Goal: Communication & Community: Answer question/provide support

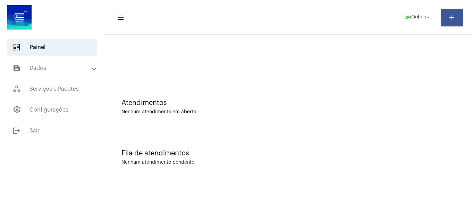
click at [49, 70] on mat-panel-title "text_snippet_outlined Dados" at bounding box center [52, 68] width 80 height 8
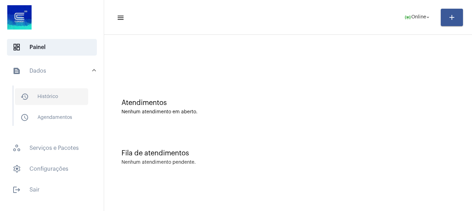
click at [53, 100] on span "history_outlined Histórico" at bounding box center [51, 96] width 73 height 17
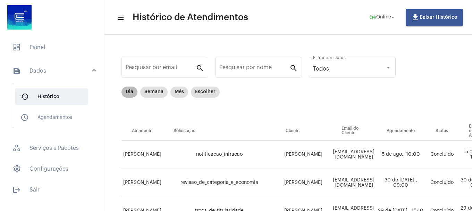
click at [132, 92] on mat-chip "Dia" at bounding box center [129, 91] width 16 height 11
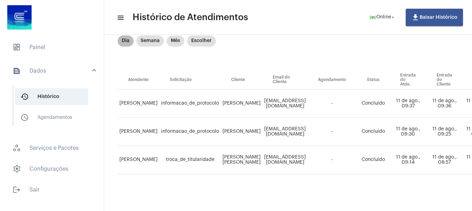
scroll to position [56, 0]
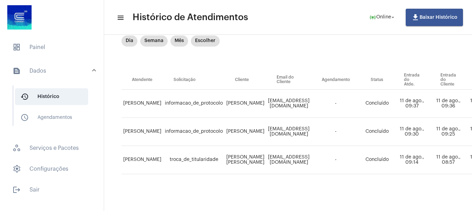
click at [84, 46] on span "dashboard Painel" at bounding box center [52, 47] width 90 height 17
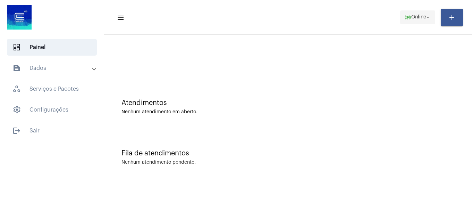
click at [405, 20] on mat-icon "online_prediction" at bounding box center [407, 17] width 7 height 7
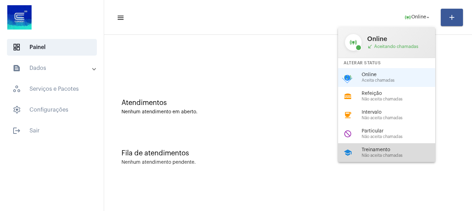
click at [377, 148] on span "Treinamento" at bounding box center [401, 149] width 79 height 5
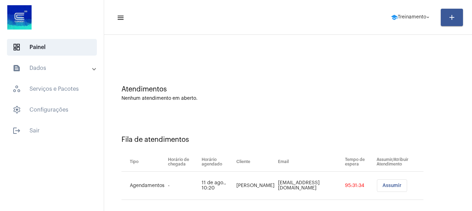
scroll to position [21, 0]
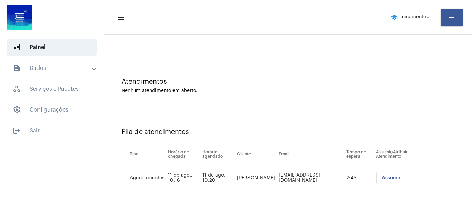
click at [382, 175] on button "Assumir" at bounding box center [391, 177] width 30 height 12
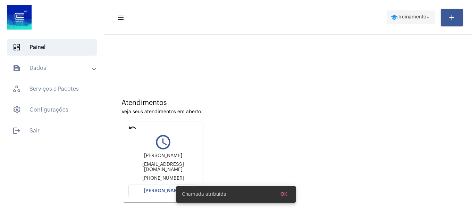
click at [414, 20] on span "school Treinamento arrow_drop_down" at bounding box center [411, 17] width 40 height 12
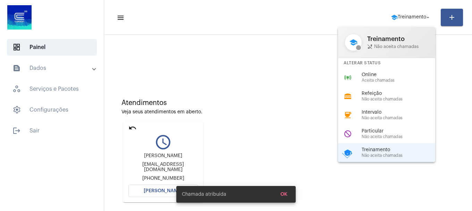
click at [382, 84] on div "online_prediction Online Aceita chamadas" at bounding box center [392, 77] width 108 height 19
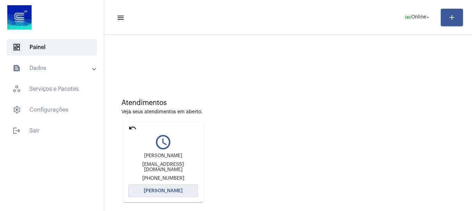
click at [184, 187] on button "Abrir Chamada" at bounding box center [162, 190] width 69 height 12
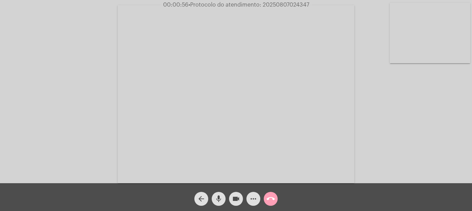
click at [274, 197] on mat-icon "call_end" at bounding box center [271, 198] width 8 height 8
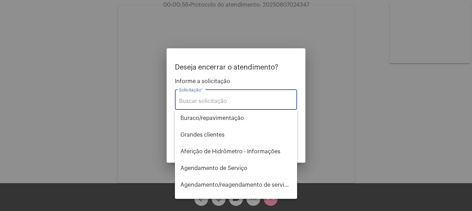
click at [248, 99] on input "Solicitação *" at bounding box center [236, 101] width 114 height 6
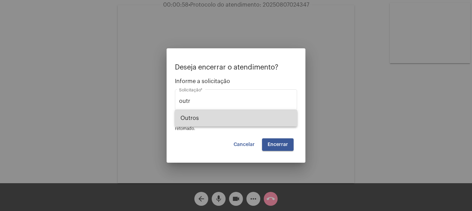
drag, startPoint x: 254, startPoint y: 123, endPoint x: 277, endPoint y: 135, distance: 25.2
click at [254, 123] on span "Outros" at bounding box center [236, 118] width 111 height 17
type input "Outros"
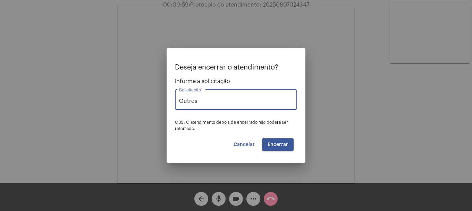
click at [279, 146] on span "Encerrar" at bounding box center [278, 144] width 20 height 5
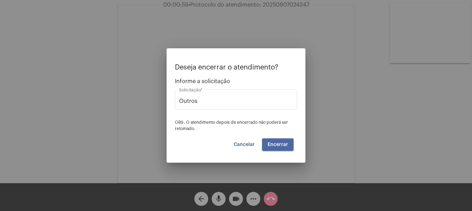
click at [280, 146] on span "Encerrar" at bounding box center [278, 144] width 20 height 5
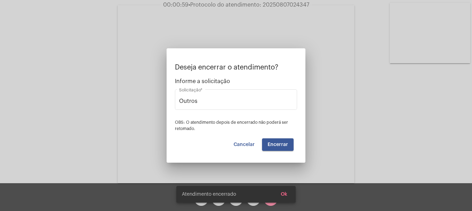
click at [280, 146] on video at bounding box center [236, 94] width 237 height 178
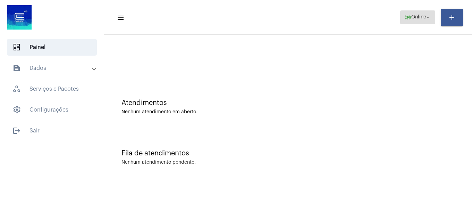
click at [419, 22] on span "online_prediction Online arrow_drop_down" at bounding box center [417, 17] width 27 height 12
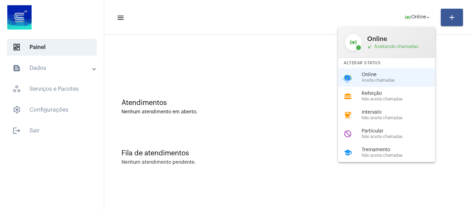
click at [249, 77] on div at bounding box center [236, 105] width 472 height 211
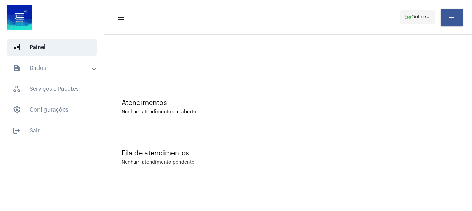
click at [407, 21] on span "online_prediction Online arrow_drop_down" at bounding box center [417, 17] width 27 height 12
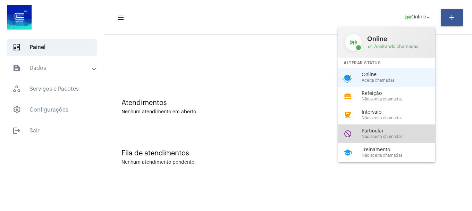
click at [385, 134] on span "Não aceita chamadas" at bounding box center [401, 136] width 79 height 5
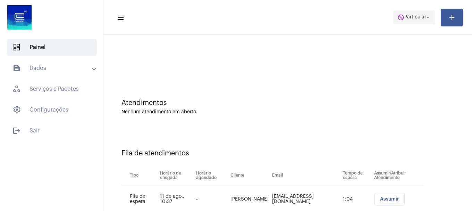
click at [414, 24] on button "do_not_disturb Particular arrow_drop_down" at bounding box center [414, 17] width 42 height 14
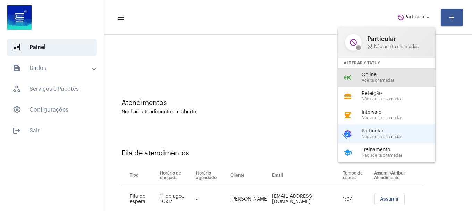
click at [383, 82] on div "online_prediction Online Aceita chamadas" at bounding box center [392, 77] width 108 height 19
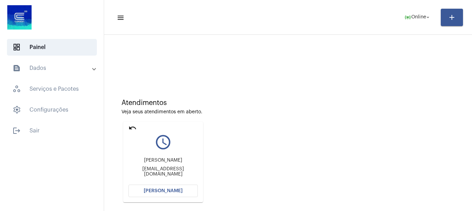
click at [280, 180] on div "Atendimentos Veja seus atendimentos em aberto. undo query_builder Francisco fra…" at bounding box center [288, 148] width 361 height 140
click at [250, 196] on div "Atendimentos Veja seus atendimentos em aberto. undo query_builder Francisco fra…" at bounding box center [288, 148] width 361 height 140
click at [160, 194] on button "Abrir Chamada" at bounding box center [162, 190] width 69 height 12
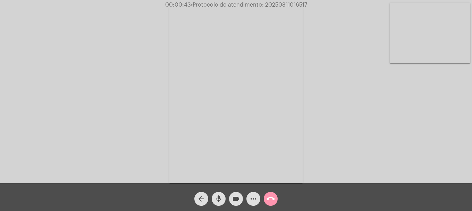
click at [338, 169] on div "Acessando Câmera e Microfone..." at bounding box center [236, 93] width 471 height 183
click at [451, 38] on video at bounding box center [430, 33] width 81 height 60
click at [138, 108] on div "Acessando Câmera e Microfone..." at bounding box center [236, 92] width 471 height 183
click at [115, 109] on video at bounding box center [92, 93] width 81 height 107
drag, startPoint x: 321, startPoint y: 167, endPoint x: 88, endPoint y: 110, distance: 239.9
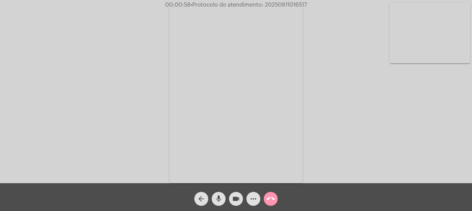
click at [88, 110] on div "Acessando Câmera e Microfone..." at bounding box center [236, 93] width 471 height 183
click at [240, 199] on mat-icon "videocam" at bounding box center [236, 198] width 8 height 8
click at [216, 200] on mat-icon "mic" at bounding box center [219, 198] width 8 height 8
click at [215, 201] on mat-icon "mic_off" at bounding box center [219, 198] width 8 height 8
click at [233, 201] on mat-icon "videocam_off" at bounding box center [236, 198] width 8 height 8
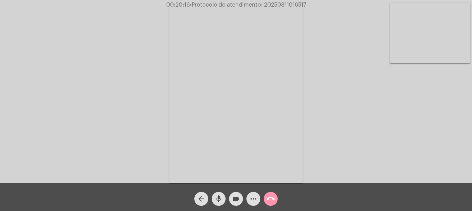
click at [328, 70] on div "Acessando Câmera e Microfone..." at bounding box center [236, 93] width 471 height 183
click at [288, 3] on span "• Protocolo do atendimento: 20250811016517" at bounding box center [248, 5] width 116 height 6
copy span "20250811016517"
click at [255, 200] on mat-icon "more_horiz" at bounding box center [253, 198] width 8 height 8
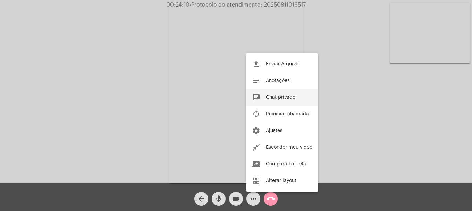
click at [284, 99] on span "Chat privado" at bounding box center [281, 97] width 30 height 5
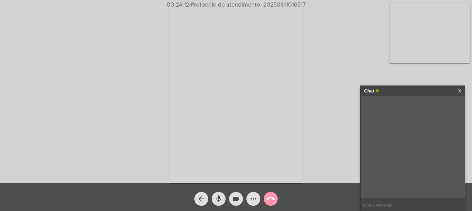
click at [387, 202] on input "text" at bounding box center [413, 205] width 104 height 12
paste input "20250811016517"
type input "20250811016517"
click at [267, 195] on mat-icon "call_end" at bounding box center [271, 198] width 8 height 8
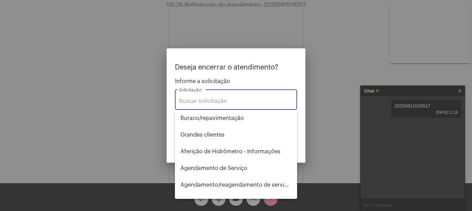
click at [220, 90] on div "Solicitação *" at bounding box center [236, 99] width 114 height 22
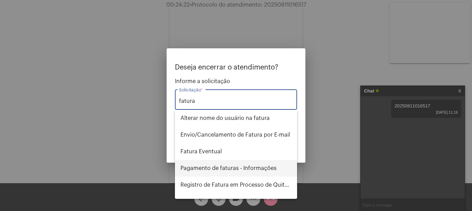
click at [253, 168] on span "Pagamento de faturas - Informações" at bounding box center [236, 168] width 111 height 17
type input "Pagamento de faturas - Informações"
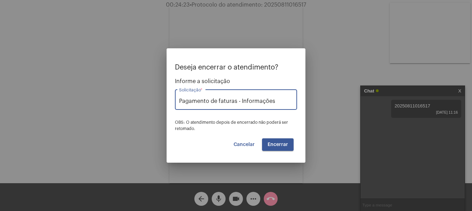
click at [271, 145] on span "Encerrar" at bounding box center [278, 144] width 20 height 5
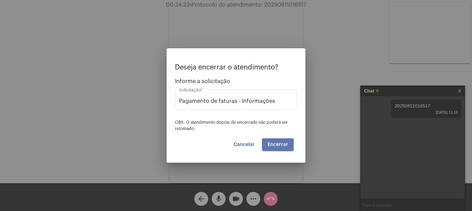
click at [271, 145] on span "Encerrar" at bounding box center [278, 144] width 20 height 5
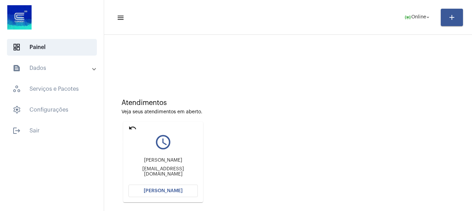
click at [131, 131] on mat-icon "undo" at bounding box center [132, 128] width 8 height 8
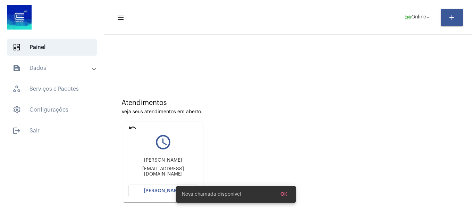
click at [129, 131] on mat-icon "undo" at bounding box center [132, 128] width 8 height 8
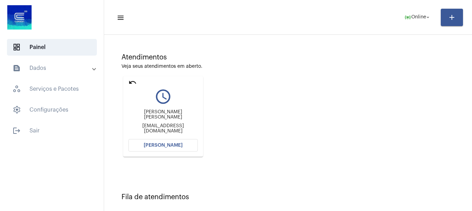
scroll to position [69, 0]
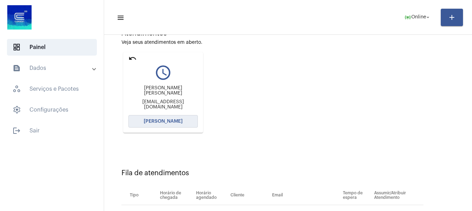
click at [183, 120] on button "Abrir Chamada" at bounding box center [162, 121] width 69 height 12
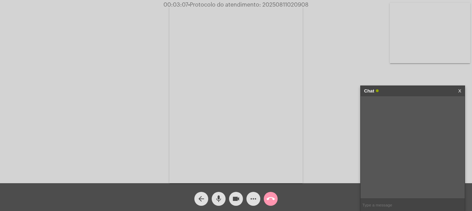
click at [257, 193] on span "more_horiz" at bounding box center [253, 199] width 8 height 14
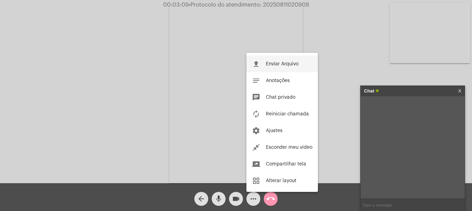
click at [280, 60] on button "file_upload Enviar Arquivo" at bounding box center [282, 64] width 72 height 17
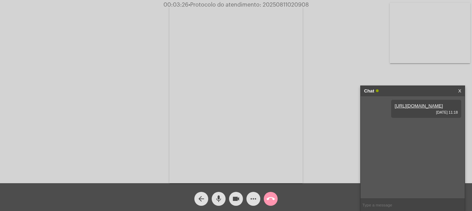
click at [221, 200] on mat-icon "mic" at bounding box center [219, 198] width 8 height 8
click at [221, 200] on mat-icon "mic_off" at bounding box center [219, 198] width 8 height 8
click at [221, 200] on mat-icon "mic" at bounding box center [219, 198] width 8 height 8
click at [223, 199] on button "mic_off" at bounding box center [219, 199] width 14 height 14
click at [271, 195] on mat-icon "call_end" at bounding box center [271, 198] width 8 height 8
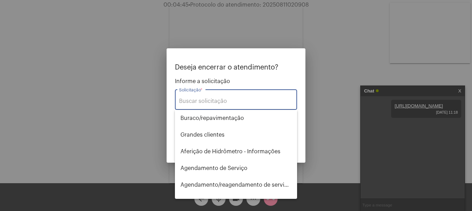
click at [246, 100] on input "Solicitação *" at bounding box center [236, 101] width 114 height 6
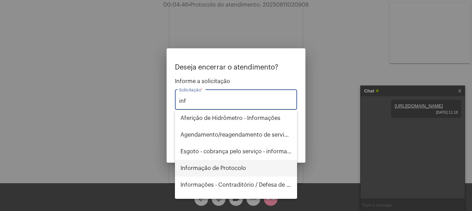
click at [248, 169] on span "Informação de Protocolo" at bounding box center [236, 168] width 111 height 17
type input "Informação de Protocolo"
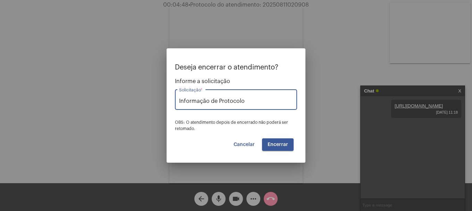
click at [283, 145] on span "Encerrar" at bounding box center [278, 144] width 20 height 5
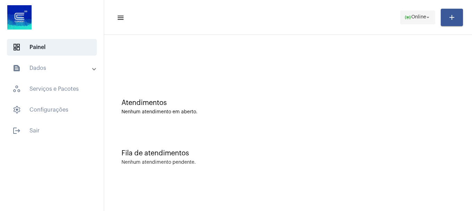
click at [404, 24] on mat-toolbar-row "menu online_prediction Online arrow_drop_down add" at bounding box center [288, 17] width 368 height 22
click at [412, 20] on span "online_prediction Online arrow_drop_down" at bounding box center [417, 17] width 27 height 12
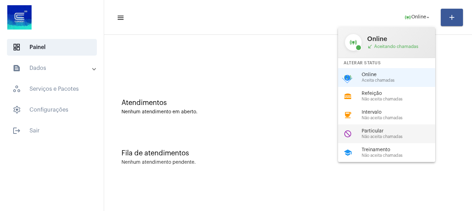
click at [376, 136] on span "Não aceita chamadas" at bounding box center [401, 136] width 79 height 5
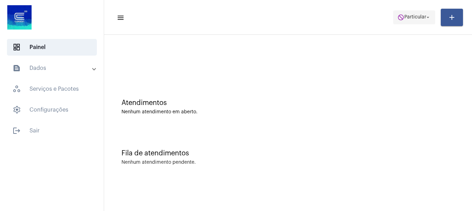
click at [409, 18] on span "Particular" at bounding box center [415, 17] width 22 height 5
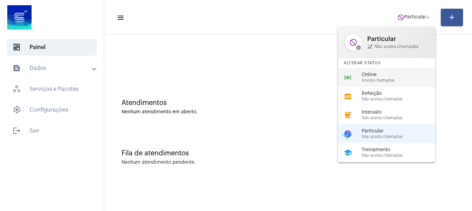
click at [390, 75] on span "Online" at bounding box center [401, 74] width 79 height 5
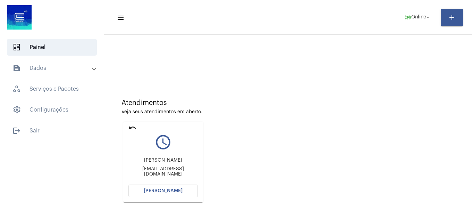
click at [149, 195] on button "Abrir Chamada" at bounding box center [162, 190] width 69 height 12
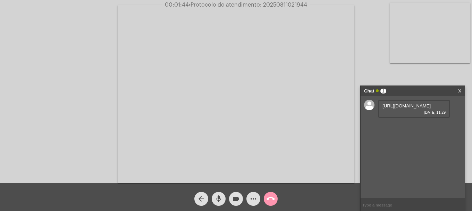
click at [407, 108] on link "https://neft-transfer-bucket.s3.amazonaws.com/temp-d2714f4e-c366-e935-172b-9784…" at bounding box center [407, 105] width 48 height 5
click at [391, 128] on link "https://neft-transfer-bucket.s3.amazonaws.com/temp-eaf48071-623a-b5e6-05cc-f5dc…" at bounding box center [407, 125] width 48 height 5
click at [223, 199] on mat-icon "mic" at bounding box center [219, 198] width 8 height 8
click at [219, 197] on mat-icon "mic_off" at bounding box center [219, 198] width 8 height 8
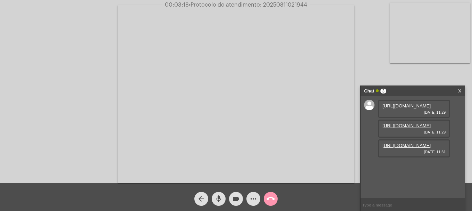
click at [402, 148] on link "https://neft-transfer-bucket.s3.amazonaws.com/temp-2b8be4f6-2655-0cbc-10f8-e0d2…" at bounding box center [407, 145] width 48 height 5
click at [449, 40] on video at bounding box center [430, 33] width 81 height 60
click at [136, 135] on div "Acessando Câmera e Microfone..." at bounding box center [236, 92] width 471 height 183
click at [251, 197] on mat-icon "more_horiz" at bounding box center [253, 198] width 8 height 8
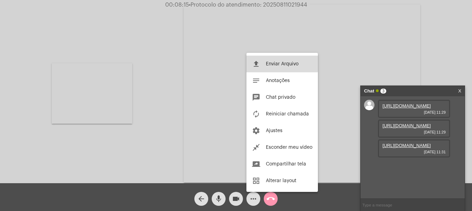
click at [261, 62] on button "file_upload Enviar Arquivo" at bounding box center [282, 64] width 72 height 17
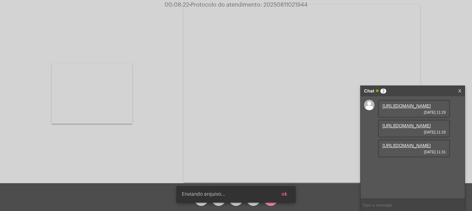
scroll to position [41, 0]
click at [285, 193] on span "ok" at bounding box center [285, 194] width 6 height 5
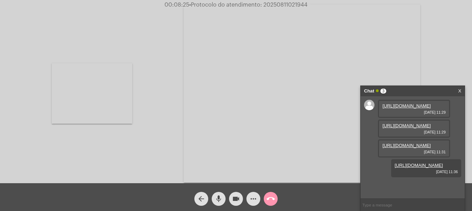
click at [254, 195] on mat-icon "more_horiz" at bounding box center [253, 198] width 8 height 8
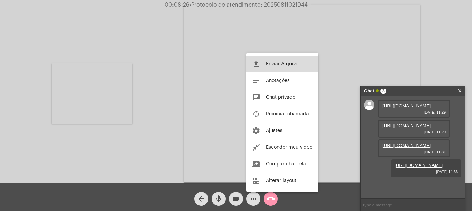
click at [269, 62] on span "Enviar Arquivo" at bounding box center [282, 63] width 33 height 5
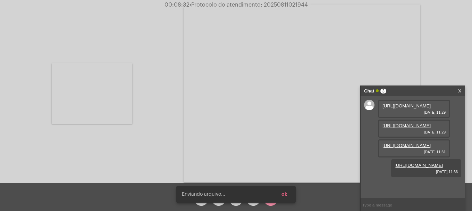
scroll to position [77, 0]
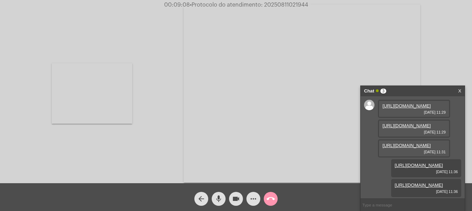
click at [101, 94] on video at bounding box center [92, 93] width 81 height 60
click at [266, 3] on span "• Protocolo do atendimento: 20250811021944" at bounding box center [249, 5] width 118 height 6
copy span "20250811021944"
click at [392, 204] on input "text" at bounding box center [413, 205] width 104 height 12
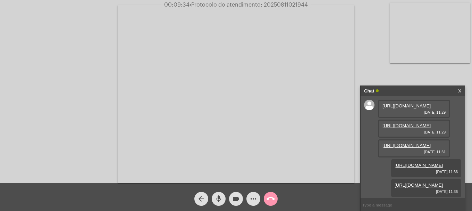
paste input "20250811021944"
type input "20250811021944"
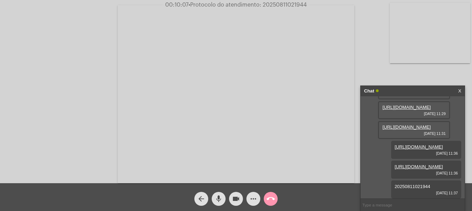
click at [274, 198] on mat-icon "call_end" at bounding box center [271, 198] width 8 height 8
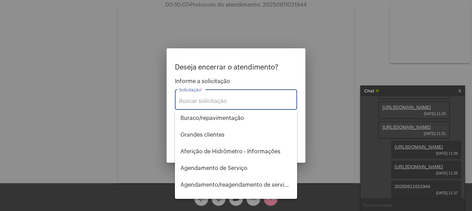
click at [253, 105] on div "Solicitação *" at bounding box center [236, 99] width 114 height 22
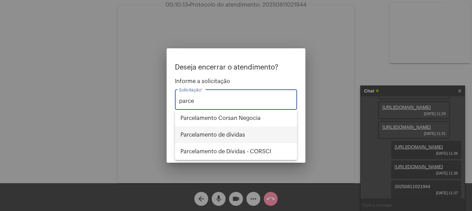
click at [245, 132] on span "Parcelamento de dívidas" at bounding box center [236, 134] width 111 height 17
type input "Parcelamento de dívidas"
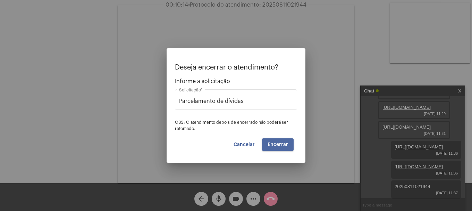
click at [286, 148] on button "Encerrar" at bounding box center [278, 144] width 32 height 12
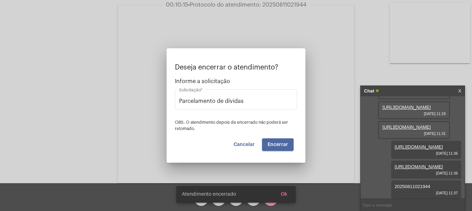
click at [286, 148] on video at bounding box center [236, 94] width 237 height 178
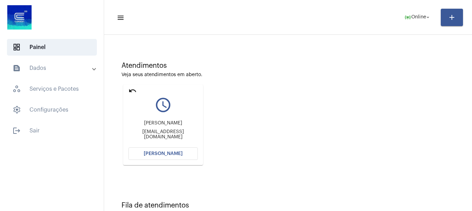
scroll to position [61, 0]
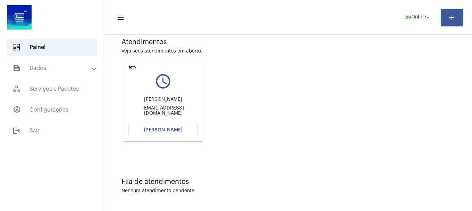
click at [160, 122] on mat-card "undo query_builder Nadia Dias nadiadias100@gmail.com Abrir Chamada" at bounding box center [163, 101] width 80 height 81
click at [148, 126] on button "Abrir Chamada" at bounding box center [162, 130] width 69 height 12
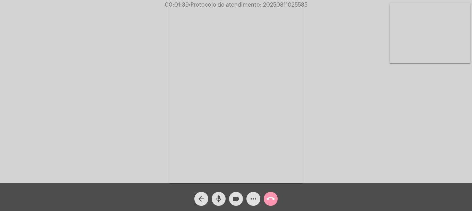
click at [240, 198] on mat-icon "videocam" at bounding box center [236, 198] width 8 height 8
click at [235, 201] on mat-icon "videocam_off" at bounding box center [236, 198] width 8 height 8
click at [283, 6] on span "• Protocolo do atendimento: 20250811025585" at bounding box center [248, 5] width 119 height 6
copy span "20250811025585"
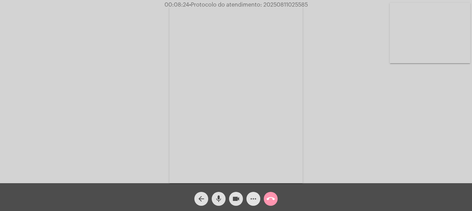
click at [248, 202] on button "more_horiz" at bounding box center [253, 199] width 14 height 14
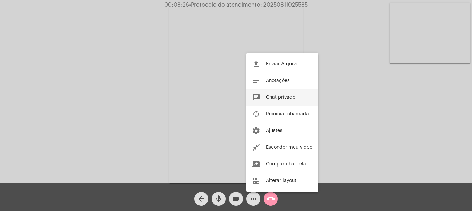
click at [274, 94] on button "chat Chat privado" at bounding box center [282, 97] width 72 height 17
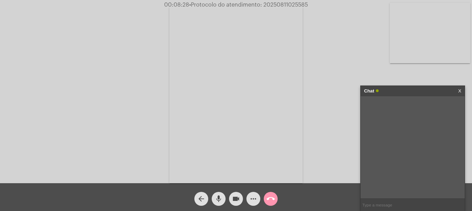
paste input "20250811025585"
type input "20250811025585"
click at [275, 200] on button "call_end" at bounding box center [271, 199] width 14 height 14
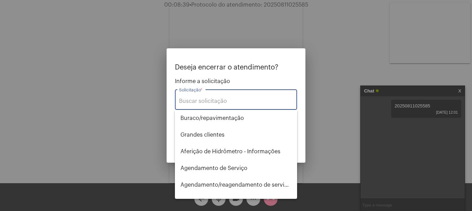
click at [206, 97] on div "Solicitação *" at bounding box center [236, 99] width 114 height 22
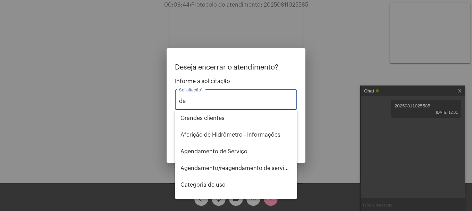
type input "d"
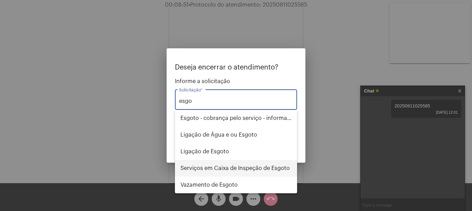
click at [272, 169] on span "Serviços em Caixa de Inspeção de Esgoto" at bounding box center [236, 168] width 111 height 17
type input "Serviços em Caixa de Inspeção de Esgoto"
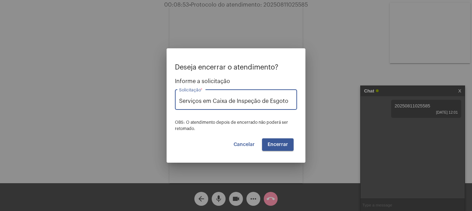
click at [280, 142] on span "Encerrar" at bounding box center [278, 144] width 20 height 5
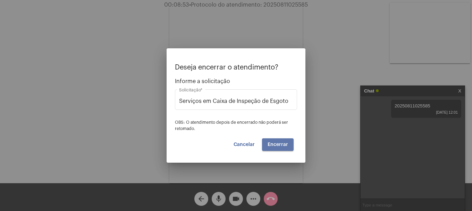
click at [280, 142] on span "Encerrar" at bounding box center [278, 144] width 20 height 5
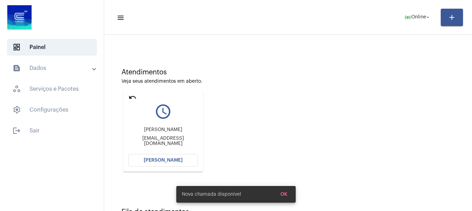
scroll to position [61, 0]
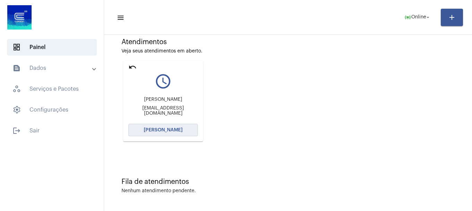
click at [153, 129] on span "Abrir Chamada" at bounding box center [163, 129] width 39 height 5
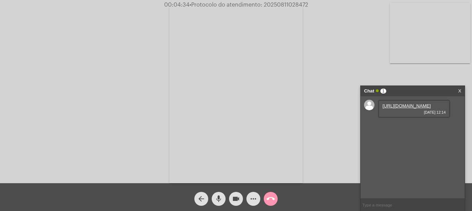
drag, startPoint x: 399, startPoint y: 132, endPoint x: 399, endPoint y: 111, distance: 21.2
click at [399, 118] on div "https://neft-transfer-bucket.s3.amazonaws.com/temp-caaefe00-0540-03ad-dfaa-bb8c…" at bounding box center [414, 109] width 72 height 18
click at [399, 108] on link "https://neft-transfer-bucket.s3.amazonaws.com/temp-caaefe00-0540-03ad-dfaa-bb8c…" at bounding box center [407, 105] width 48 height 5
click at [412, 128] on link "https://neft-transfer-bucket.s3.amazonaws.com/temp-d0119e50-bf64-b443-81a7-ef24…" at bounding box center [407, 125] width 48 height 5
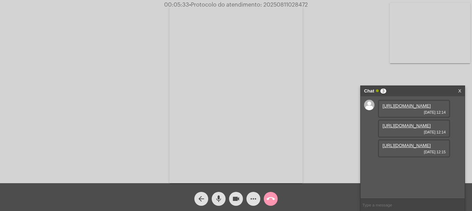
click at [414, 148] on link "https://neft-transfer-bucket.s3.amazonaws.com/temp-6680c79c-eb19-1847-cf2c-56e0…" at bounding box center [407, 145] width 48 height 5
click at [256, 199] on mat-icon "more_horiz" at bounding box center [253, 198] width 8 height 8
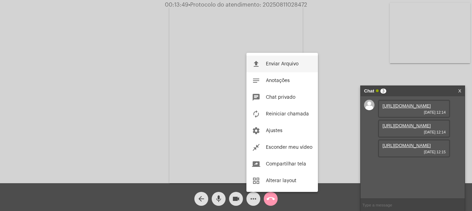
click at [282, 68] on button "file_upload Enviar Arquivo" at bounding box center [282, 64] width 72 height 17
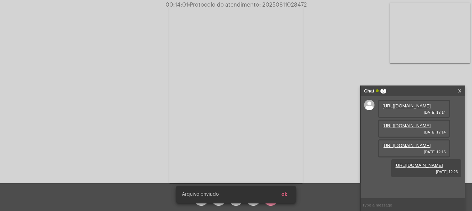
scroll to position [41, 0]
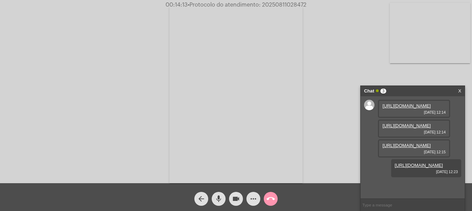
click at [268, 2] on span "• Protocolo do atendimento: 20250811028472" at bounding box center [247, 5] width 119 height 6
copy span "20250811028472"
click at [389, 201] on input "text" at bounding box center [413, 205] width 104 height 12
paste input "20250811028472"
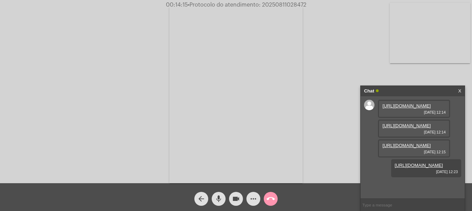
type input "20250811028472"
click at [274, 201] on mat-icon "call_end" at bounding box center [271, 198] width 8 height 8
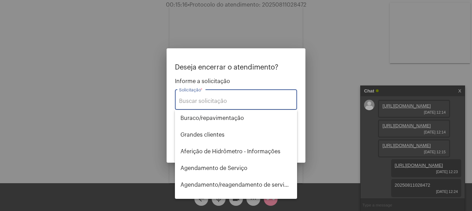
click at [225, 101] on input "Solicitação *" at bounding box center [236, 101] width 114 height 6
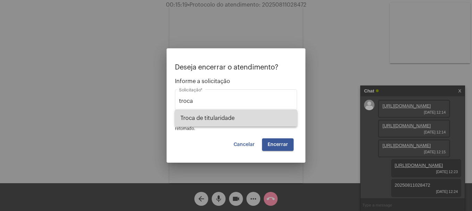
click at [227, 122] on span "Troca de titularidade" at bounding box center [236, 118] width 111 height 17
type input "Troca de titularidade"
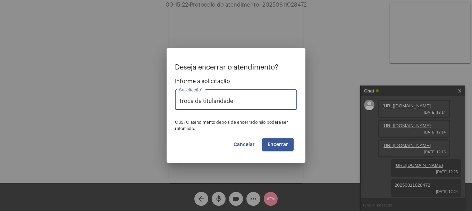
click at [274, 144] on span "Encerrar" at bounding box center [278, 144] width 20 height 5
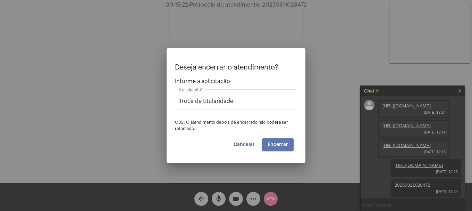
click at [274, 144] on span "Encerrar" at bounding box center [278, 144] width 20 height 5
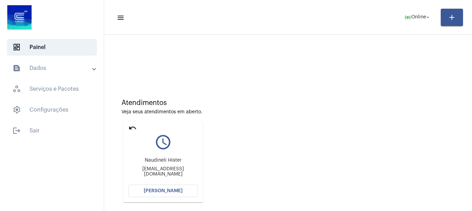
click at [131, 131] on mat-icon "undo" at bounding box center [132, 128] width 8 height 8
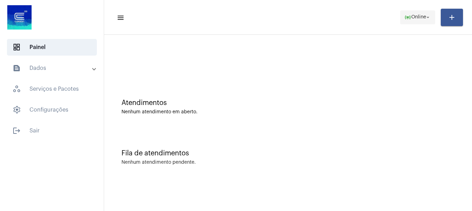
click at [421, 14] on span "online_prediction Online arrow_drop_down" at bounding box center [417, 17] width 27 height 12
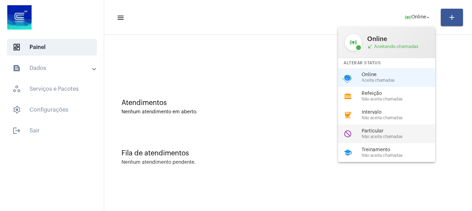
click at [397, 131] on span "Particular" at bounding box center [401, 130] width 79 height 5
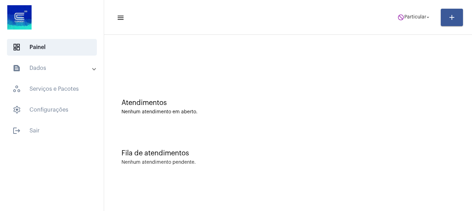
click at [409, 25] on mat-toolbar-row "menu do_not_disturb Particular arrow_drop_down add" at bounding box center [288, 17] width 368 height 22
click at [410, 19] on span "Particular" at bounding box center [415, 17] width 22 height 5
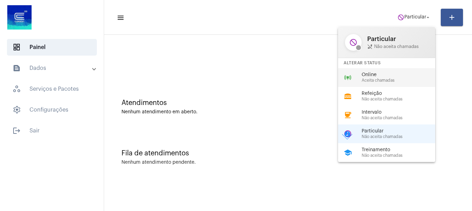
click at [388, 69] on div "online_prediction Online Aceita chamadas" at bounding box center [392, 77] width 108 height 19
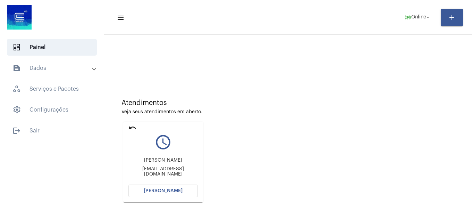
click at [171, 188] on span "Abrir Chamada" at bounding box center [163, 190] width 39 height 5
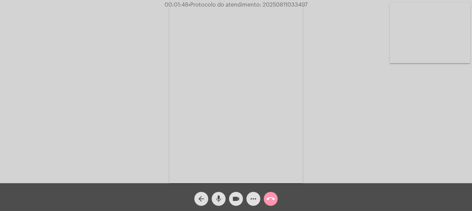
click at [220, 196] on mat-icon "mic" at bounding box center [219, 198] width 8 height 8
click at [219, 196] on mat-icon "mic_off" at bounding box center [219, 198] width 8 height 8
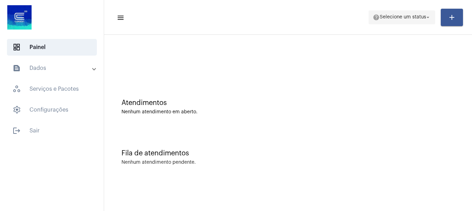
click at [397, 24] on button "help Selecione um status arrow_drop_down" at bounding box center [402, 17] width 67 height 14
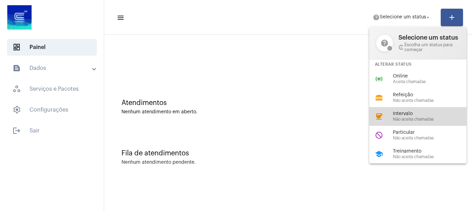
click at [411, 114] on span "Intervalo" at bounding box center [432, 113] width 79 height 5
